Goal: Check status: Check status

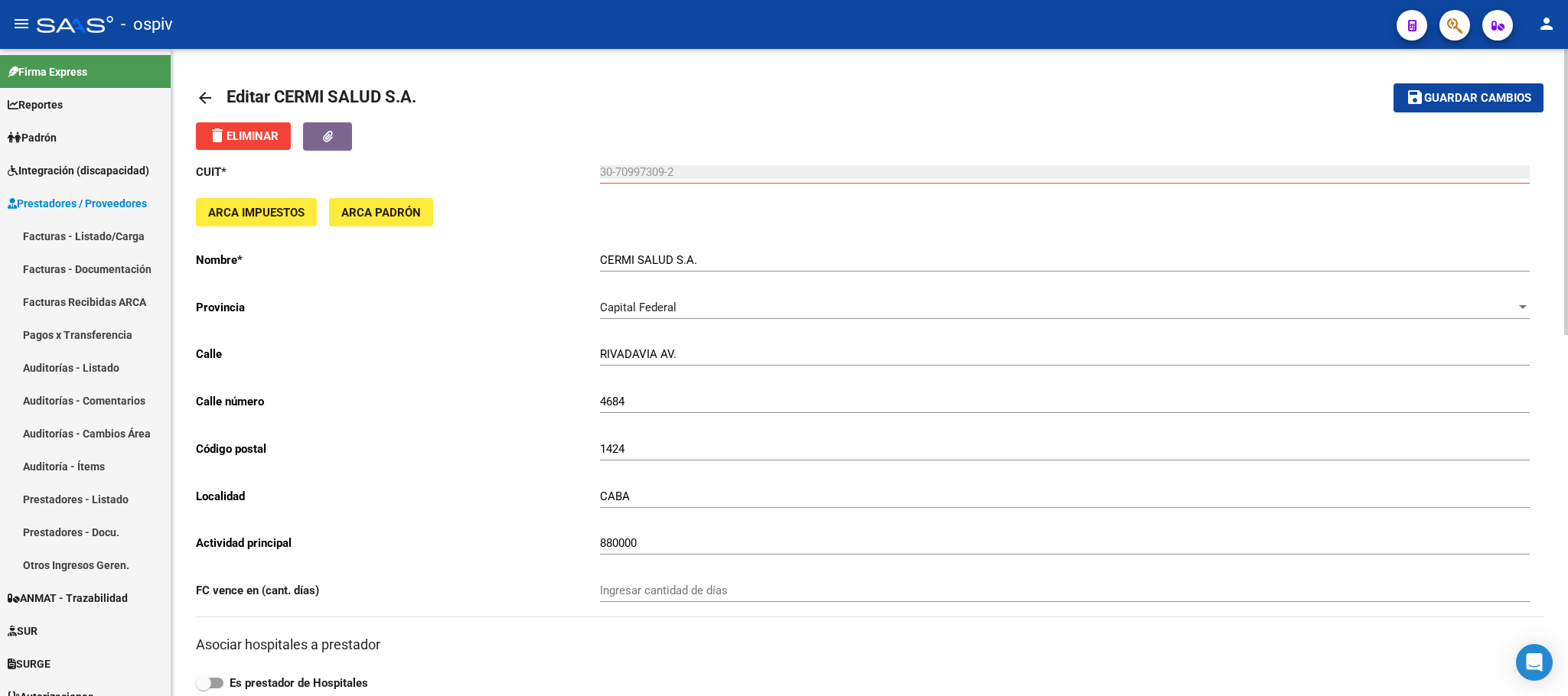
click at [824, 107] on mat-toolbar-row "arrow_back Editar CERMI SALUD S.A." at bounding box center [721, 98] width 1051 height 49
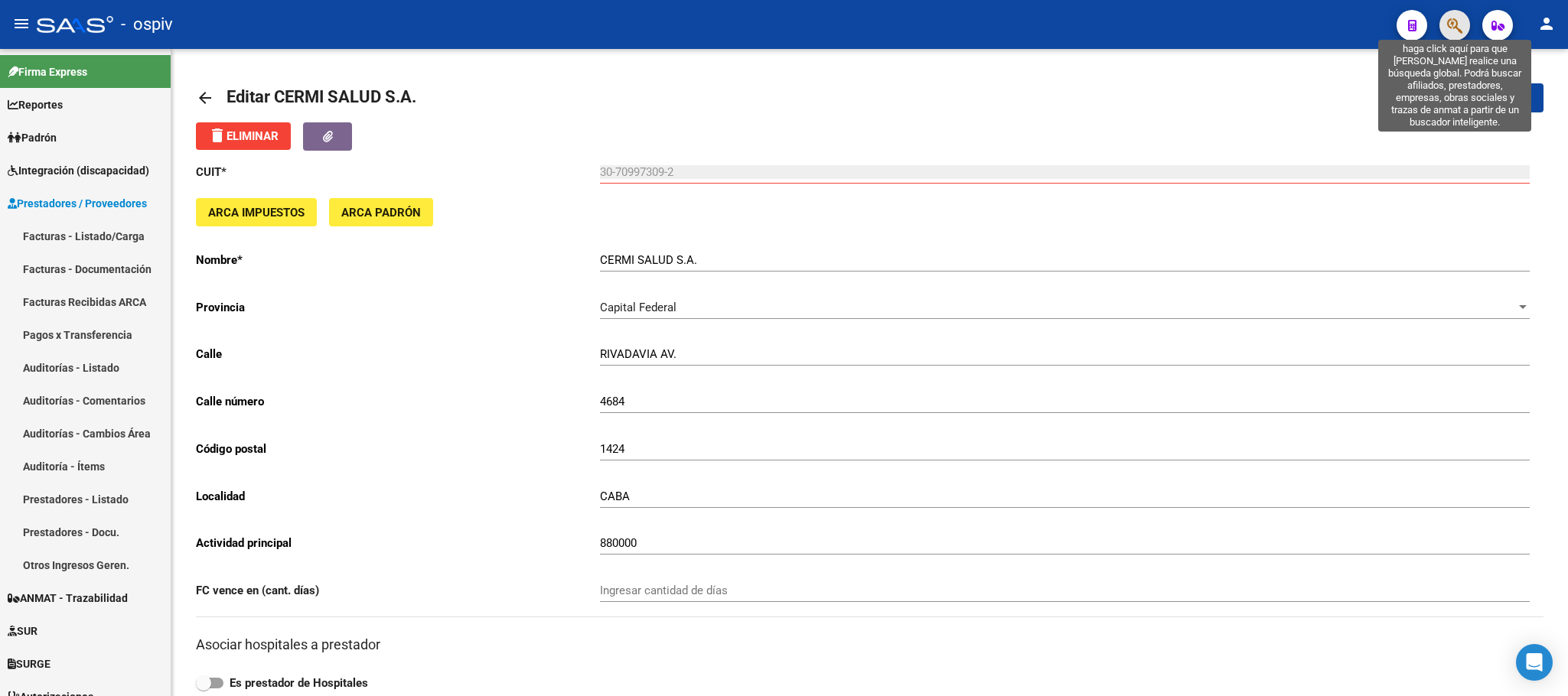
click at [1459, 19] on icon "button" at bounding box center [1455, 25] width 16 height 17
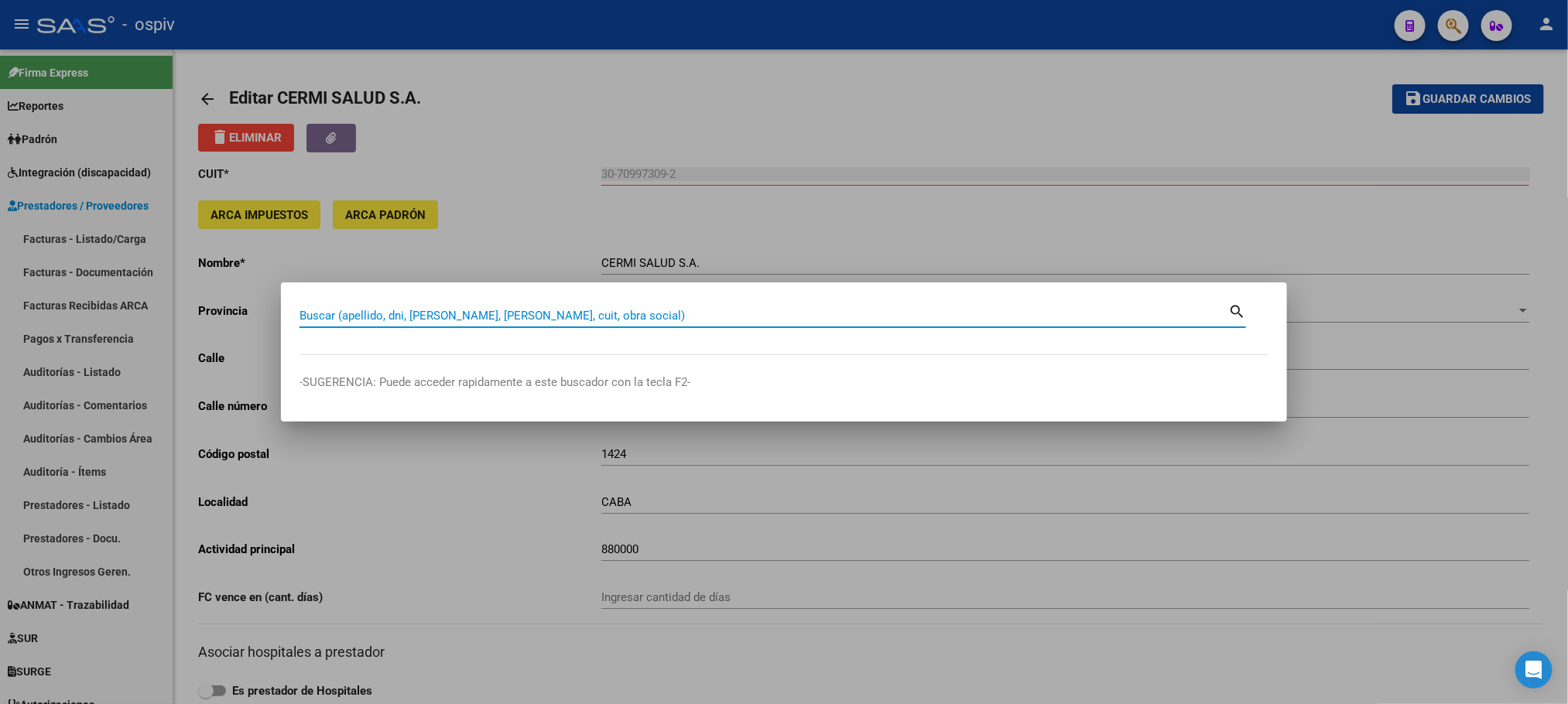
click at [428, 309] on input "Buscar (apellido, dni, [PERSON_NAME], [PERSON_NAME], cuit, obra social)" at bounding box center [764, 315] width 928 height 14
type input "27305058985"
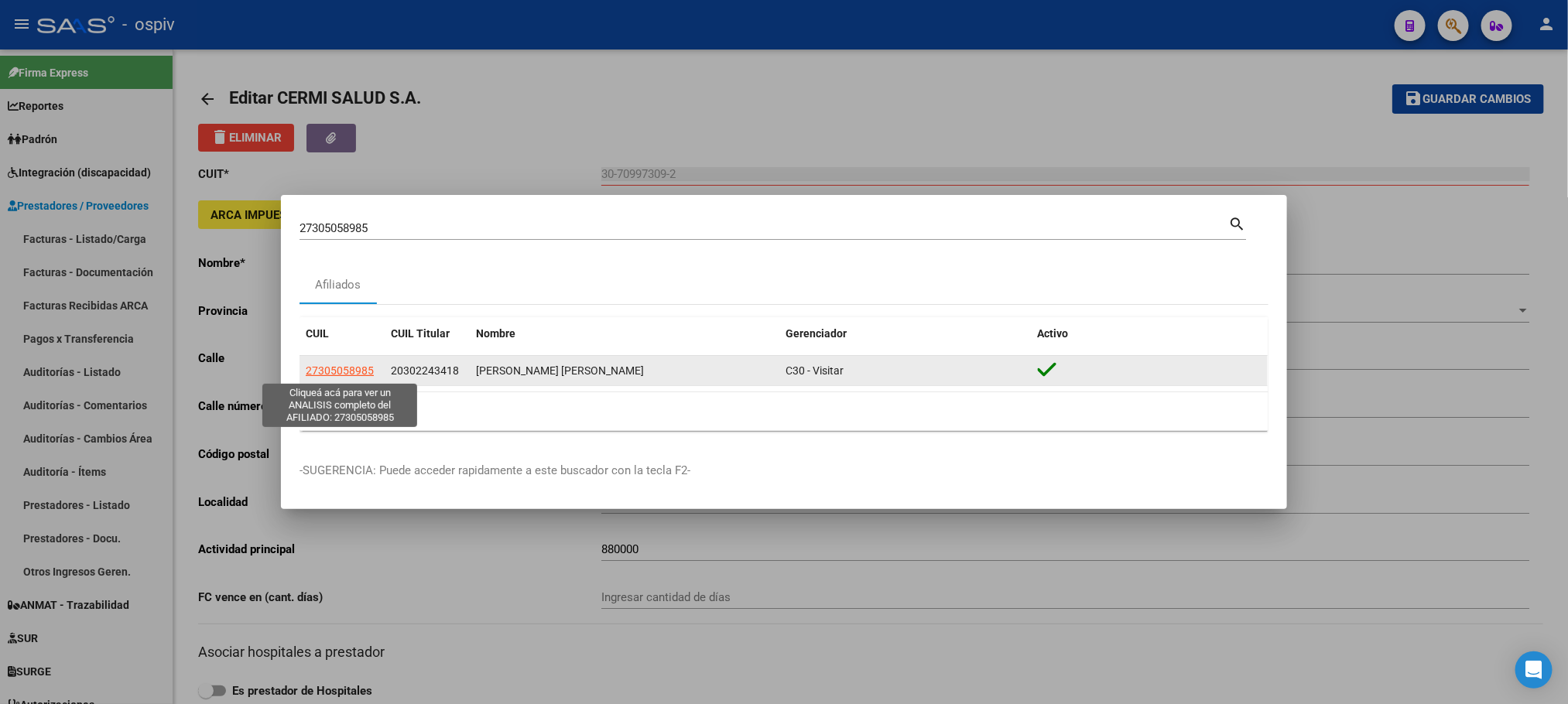
click at [356, 372] on span "27305058985" at bounding box center [339, 370] width 68 height 13
type textarea "27305058985"
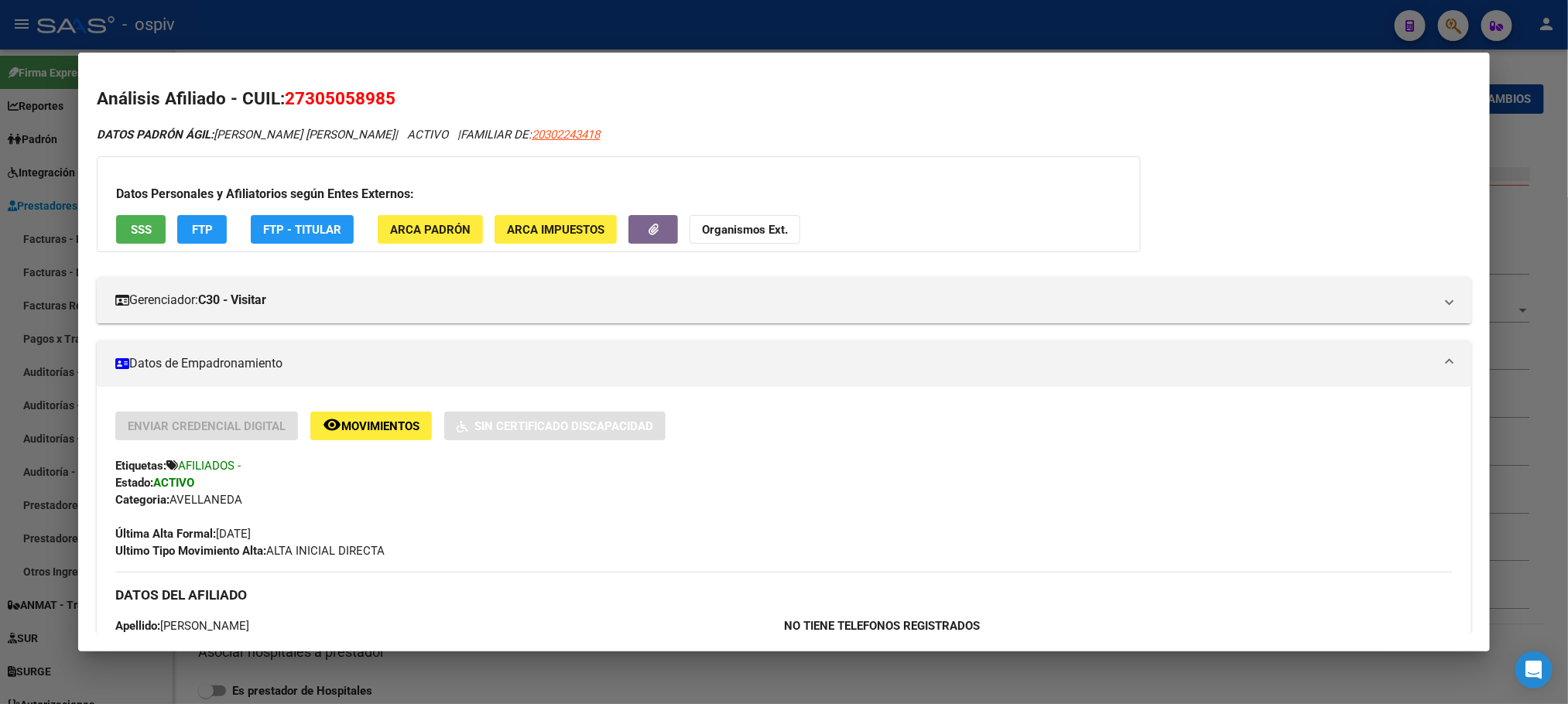
click at [135, 233] on span "SSS" at bounding box center [140, 229] width 21 height 14
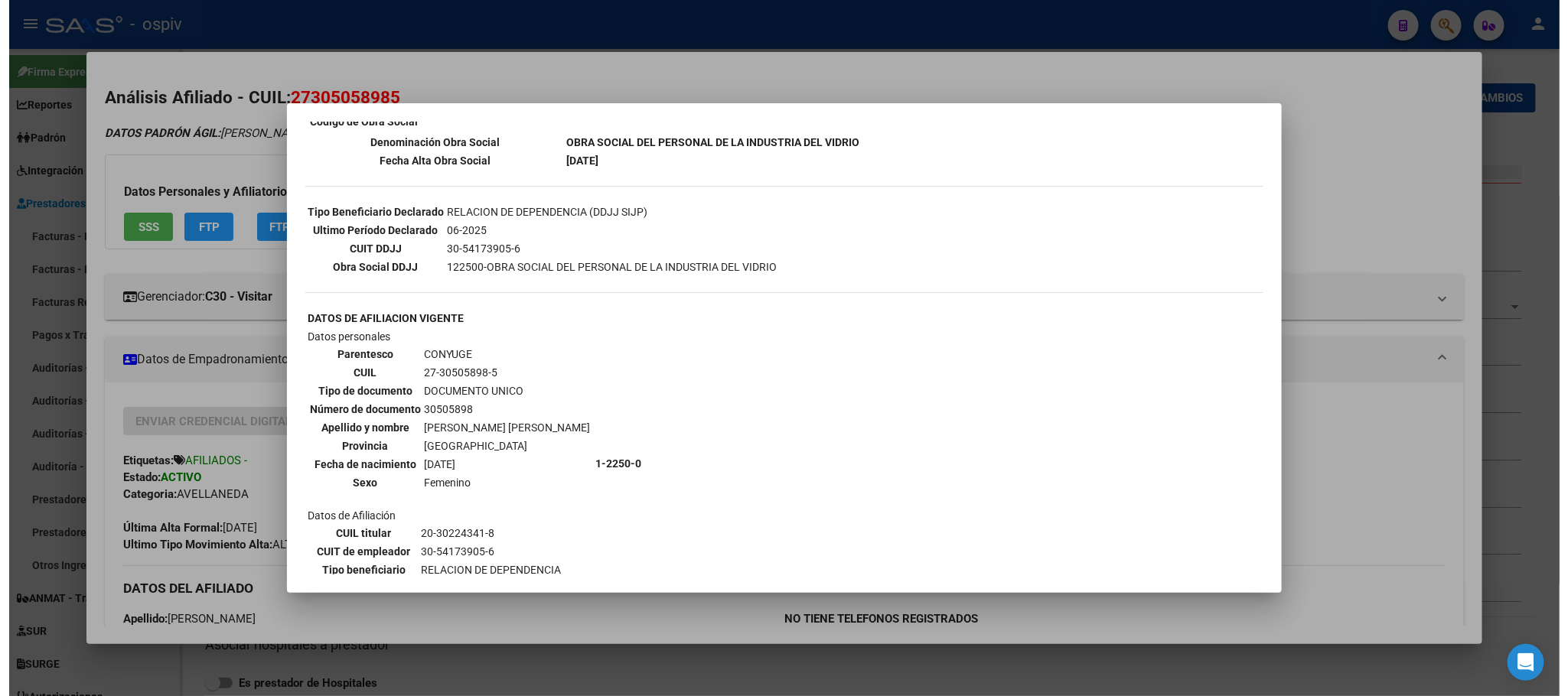
scroll to position [382, 0]
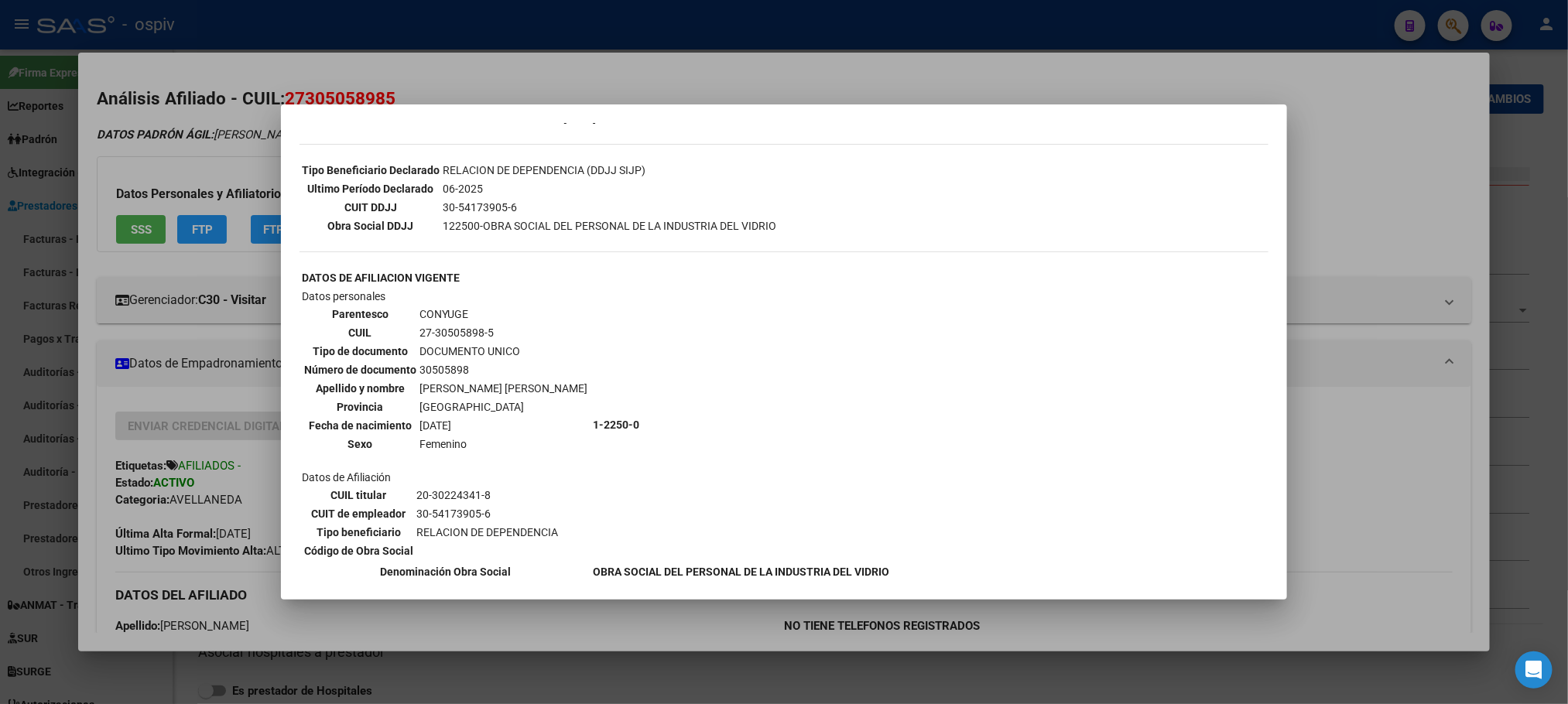
click at [1051, 43] on div at bounding box center [784, 352] width 1568 height 704
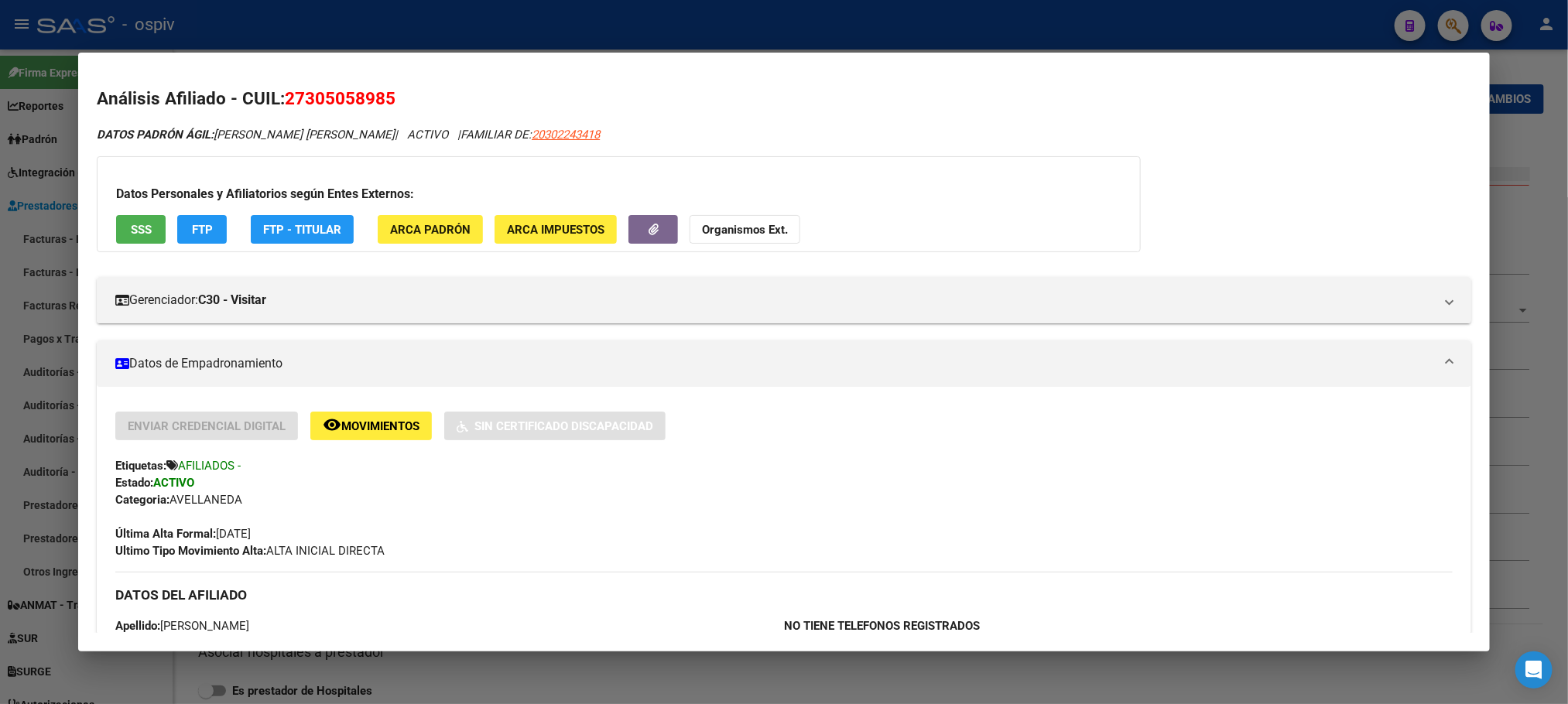
click at [1015, 10] on div at bounding box center [784, 352] width 1568 height 704
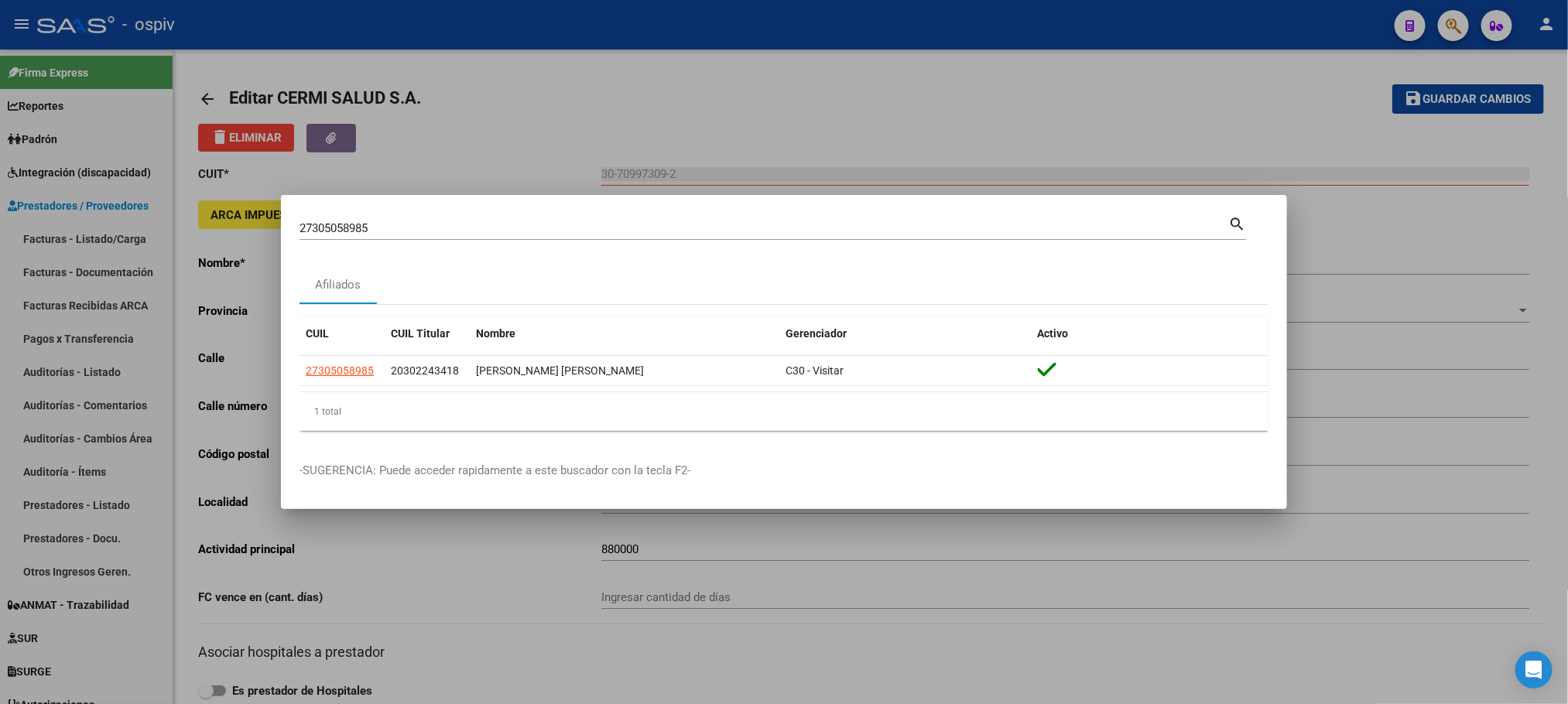
click at [1022, 24] on div at bounding box center [784, 352] width 1568 height 704
